Goal: Check status: Check status

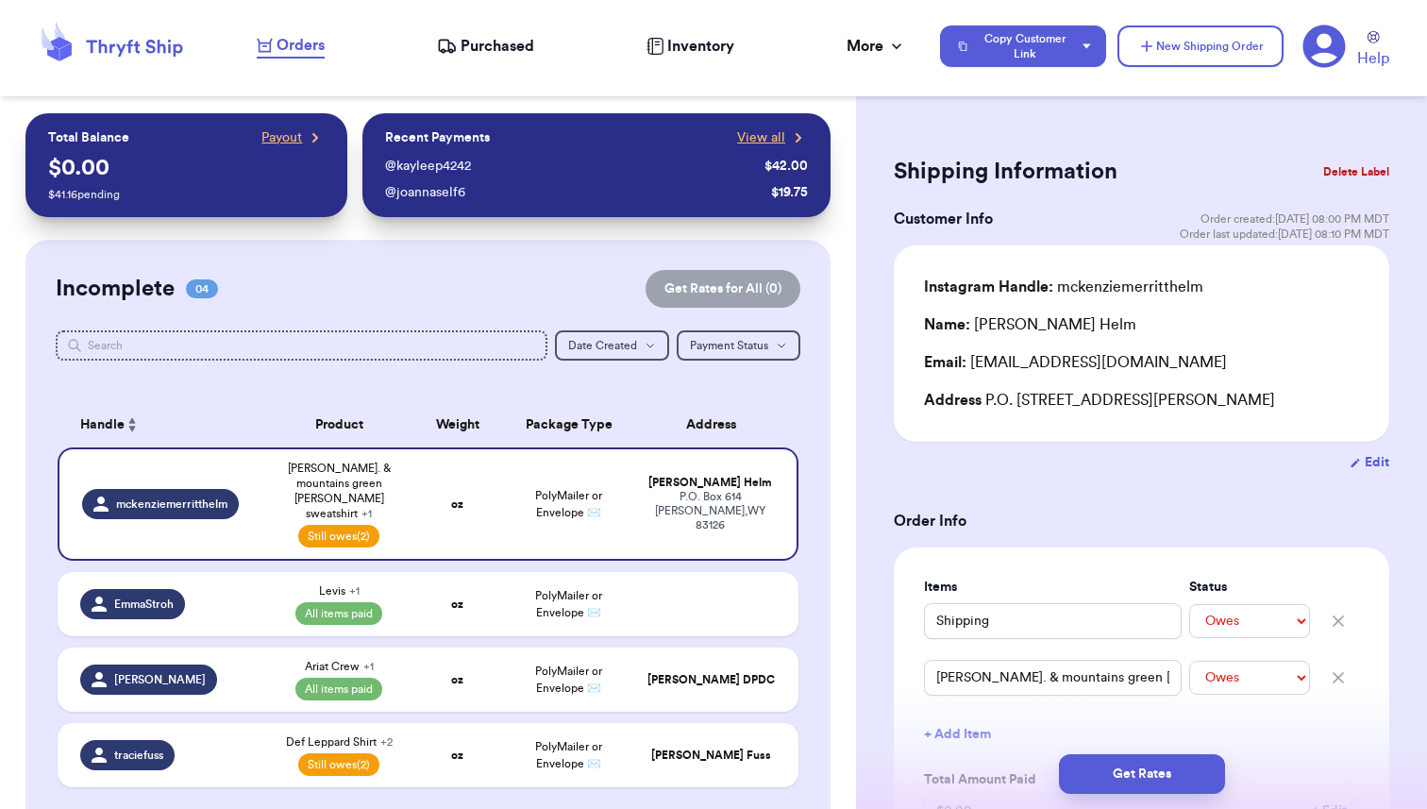
select select "unpaid"
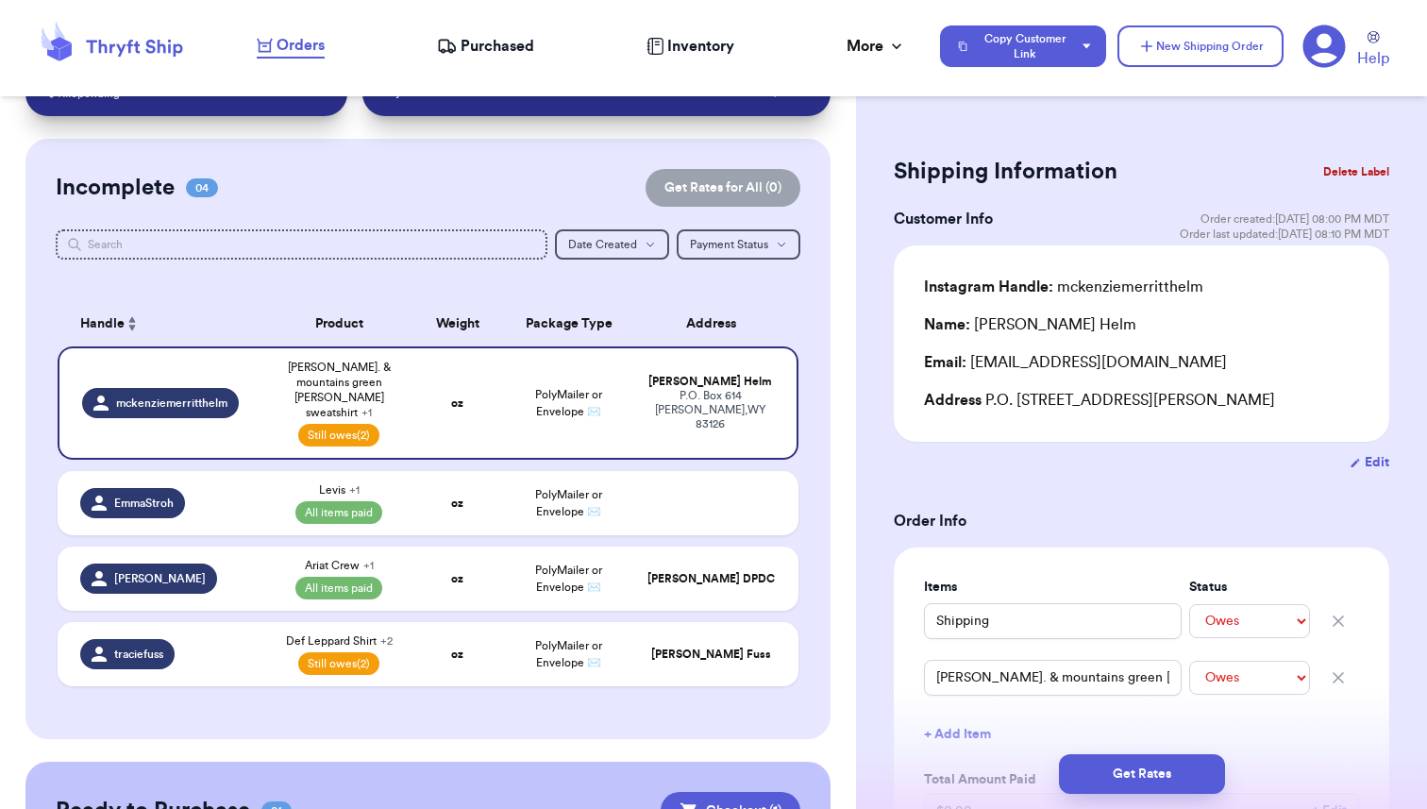
scroll to position [102, 0]
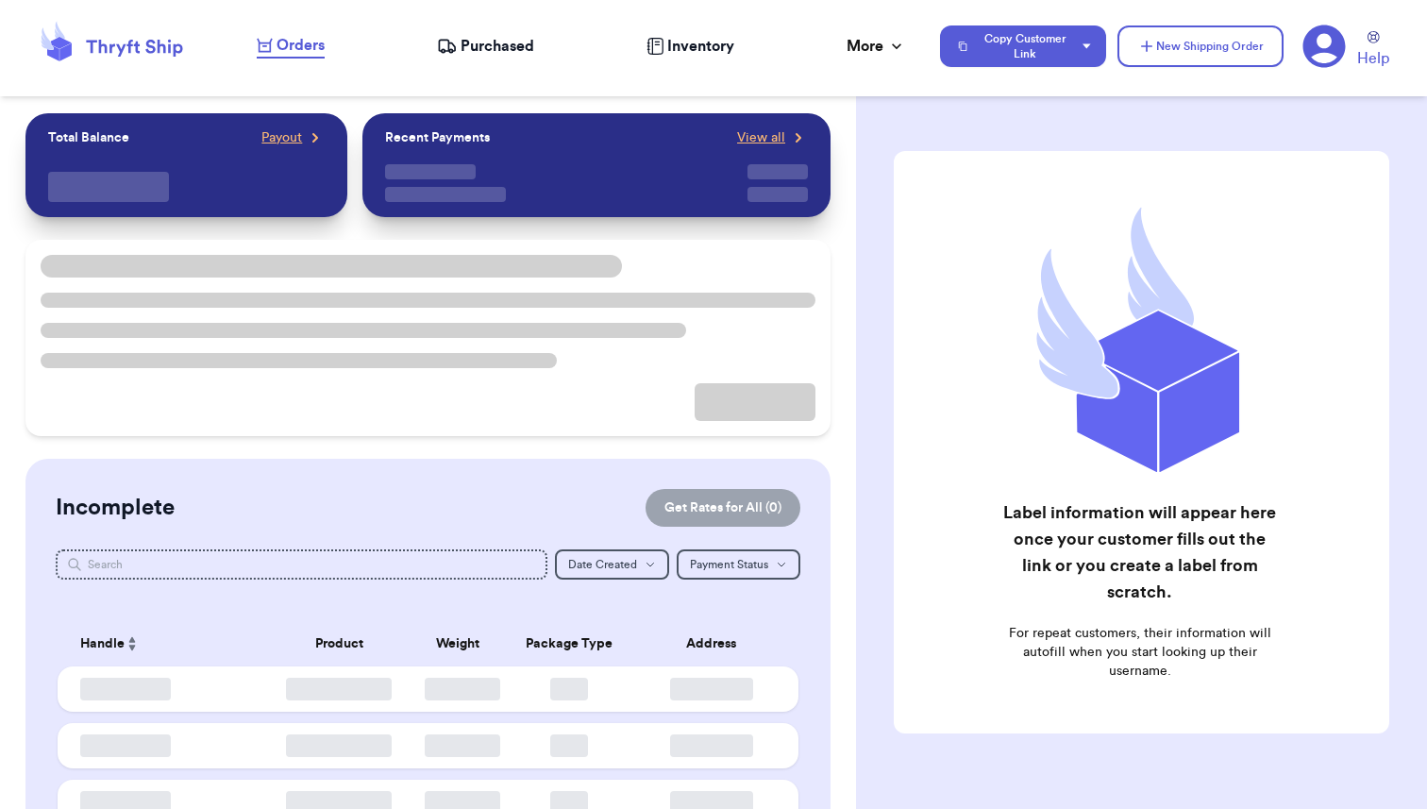
checkbox input "true"
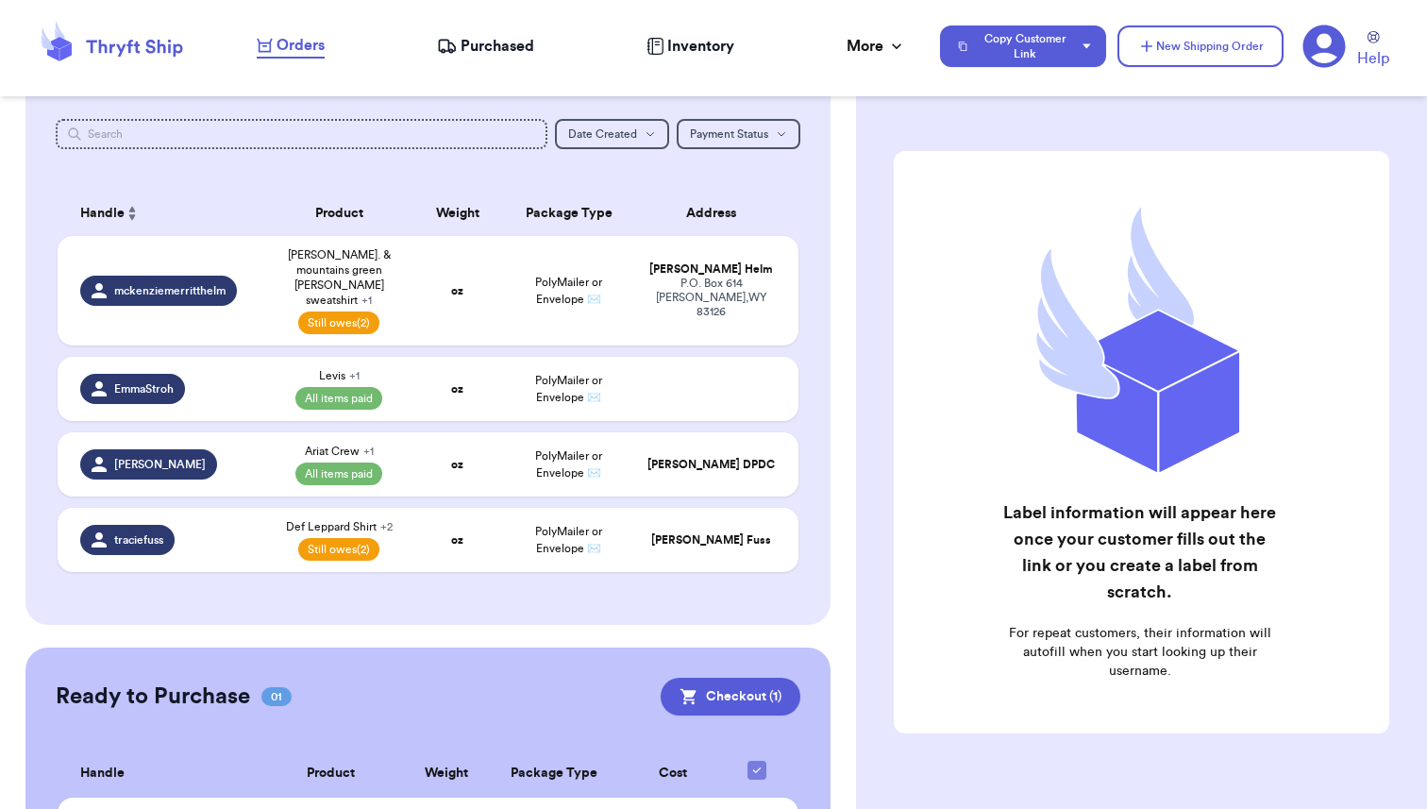
scroll to position [315, 0]
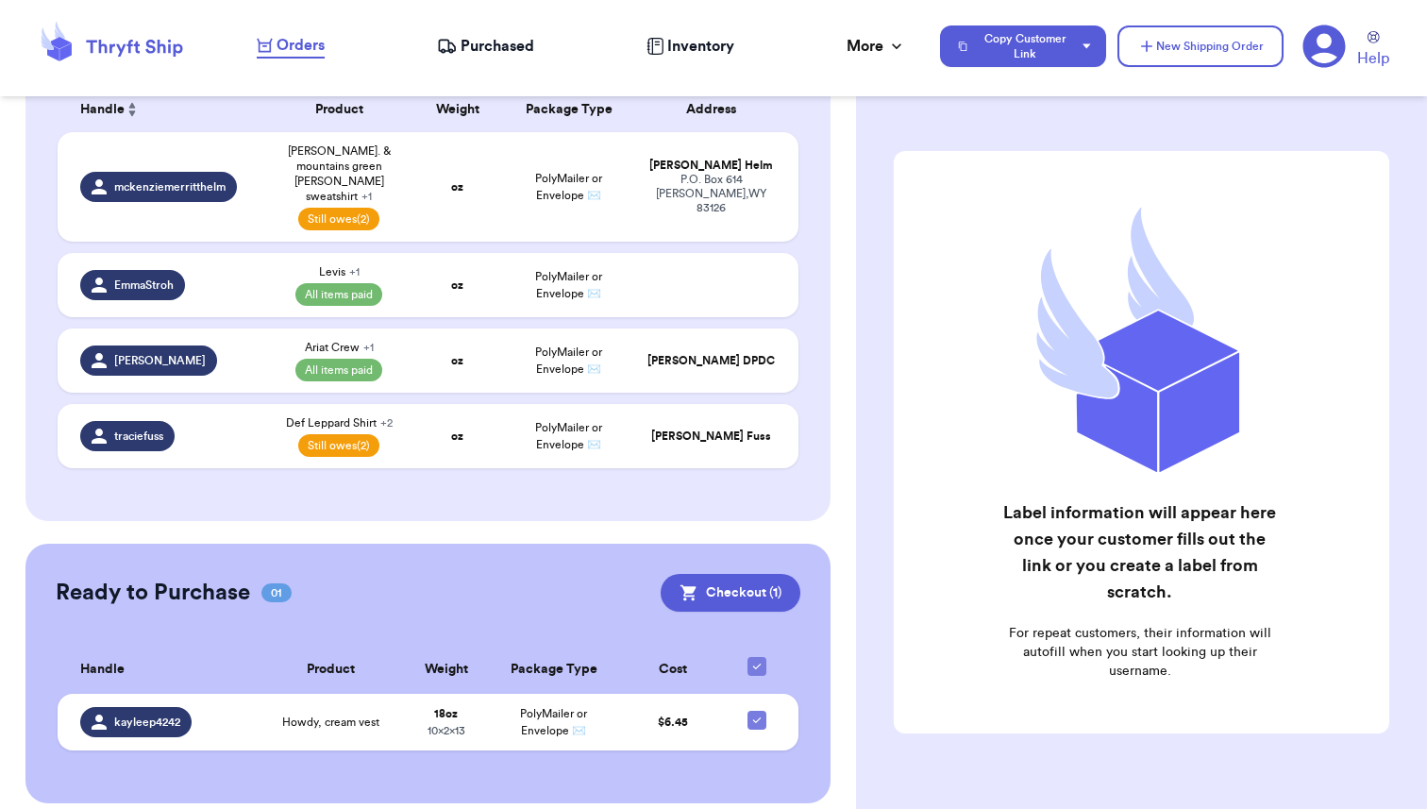
click at [465, 50] on span "Purchased" at bounding box center [498, 46] width 74 height 23
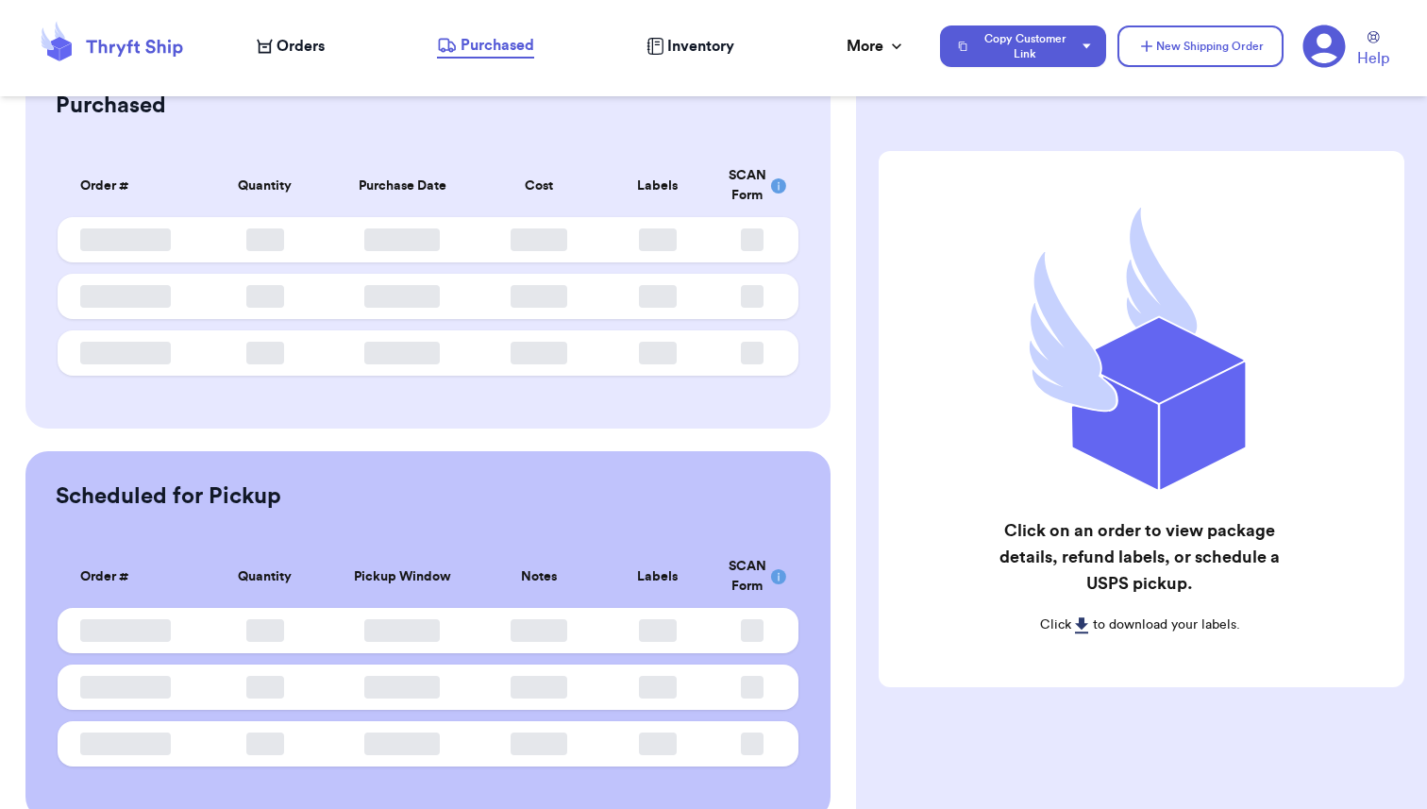
scroll to position [127, 0]
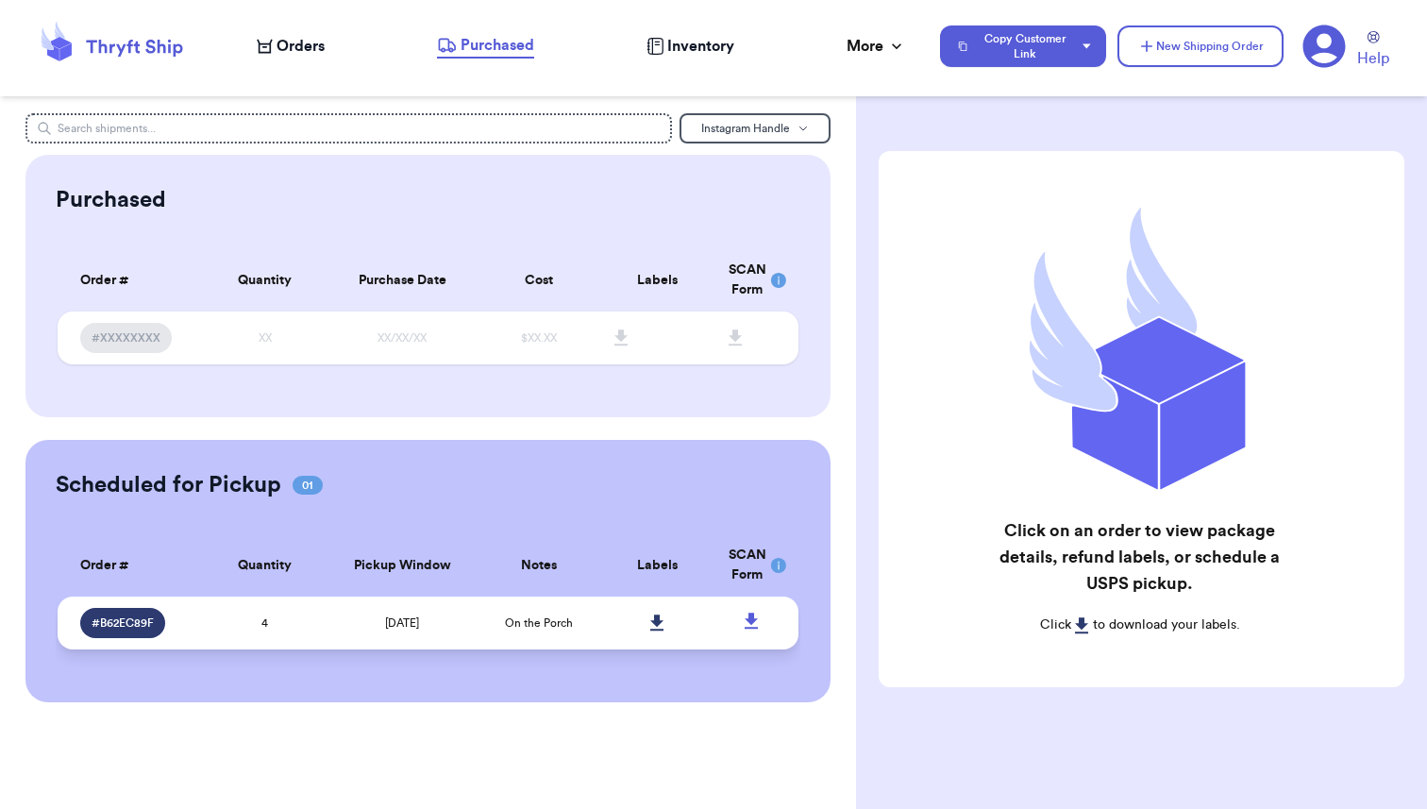
click at [321, 627] on td "4" at bounding box center [265, 622] width 119 height 53
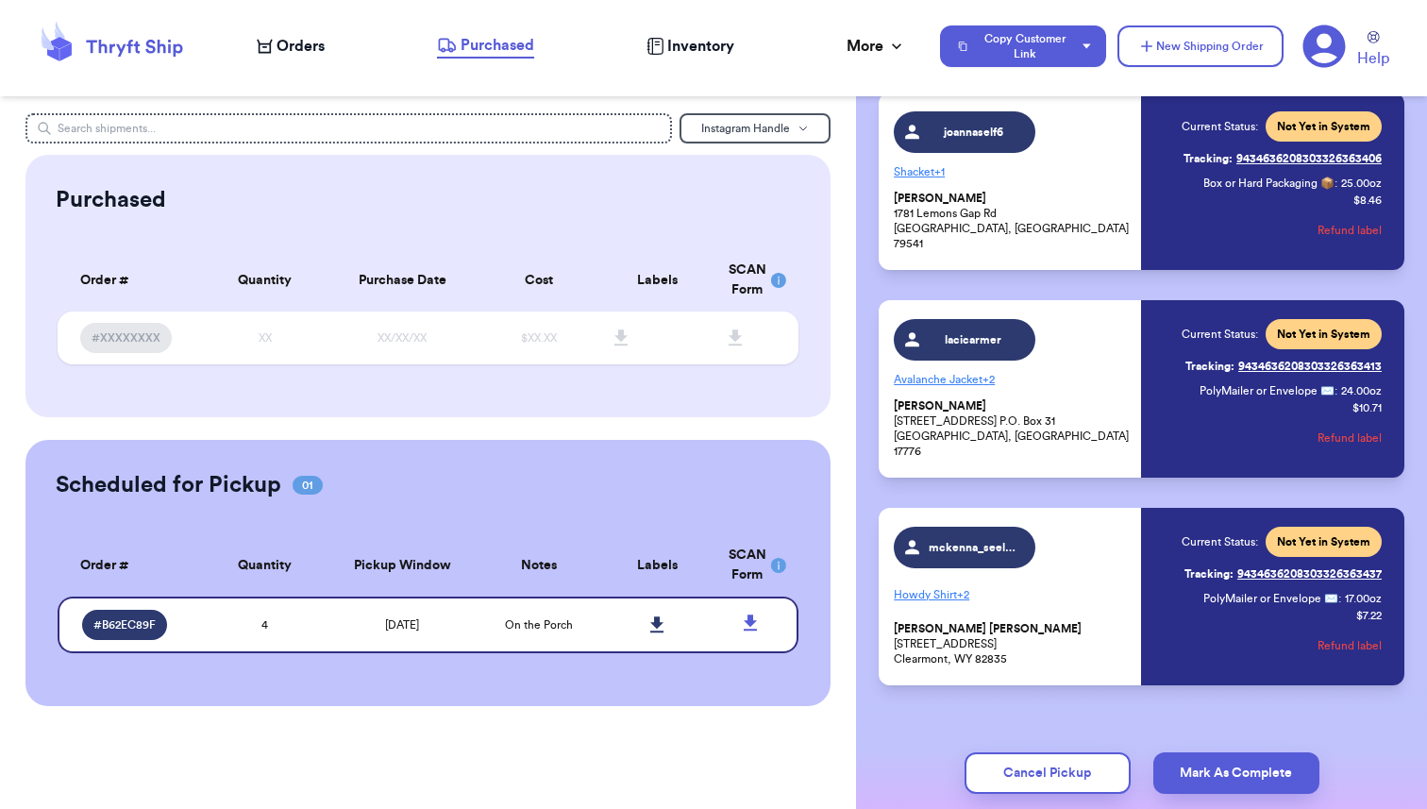
scroll to position [351, 0]
